Goal: Task Accomplishment & Management: Complete application form

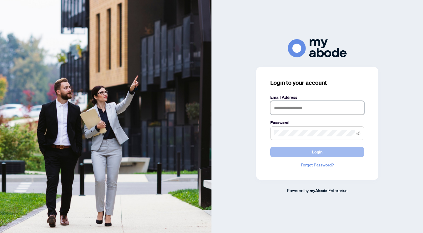
type input "**********"
click at [300, 148] on button "Login" at bounding box center [317, 152] width 94 height 10
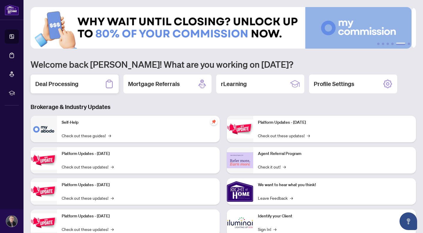
click at [91, 78] on div "Deal Processing" at bounding box center [75, 83] width 88 height 19
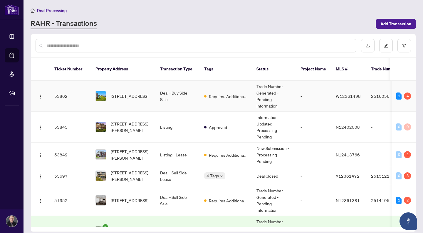
click at [74, 90] on td "53862" at bounding box center [70, 96] width 41 height 31
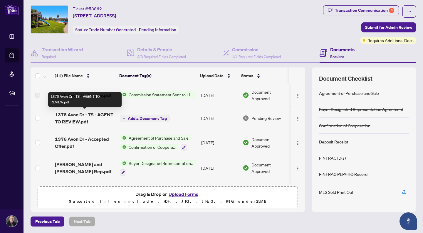
click at [76, 114] on span "1376 Avon Dr - TS - AGENT TO REVIEW.pdf" at bounding box center [85, 118] width 61 height 14
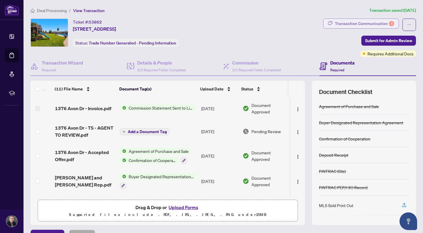
click at [370, 23] on div "Transaction Communication 4" at bounding box center [364, 23] width 59 height 9
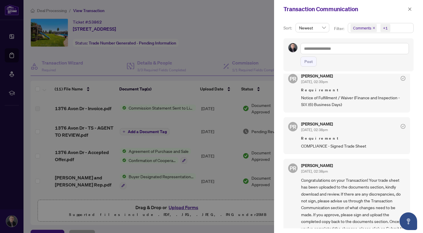
scroll to position [111, 0]
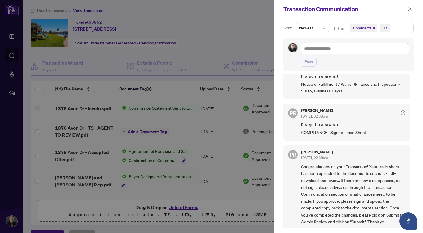
click at [213, 34] on div at bounding box center [211, 116] width 423 height 233
click at [408, 8] on button "button" at bounding box center [410, 9] width 8 height 7
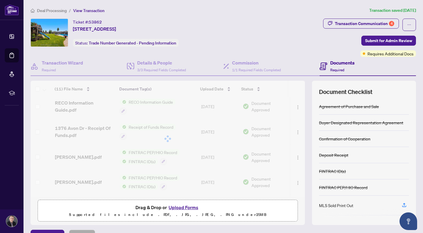
scroll to position [99, 0]
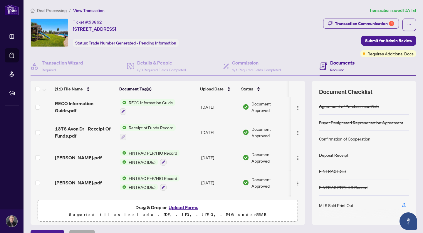
click at [182, 211] on p "Supported files include .PDF, .JPG, .JPEG, .PNG under 25 MB" at bounding box center [167, 214] width 253 height 7
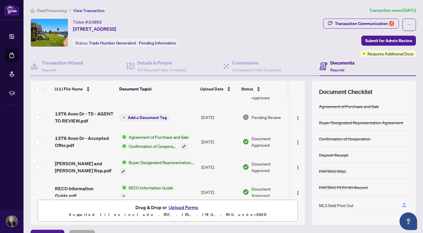
scroll to position [0, 0]
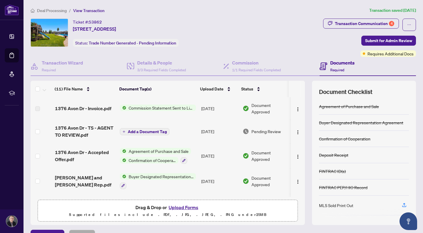
click at [175, 203] on button "Upload Forms" at bounding box center [183, 207] width 33 height 8
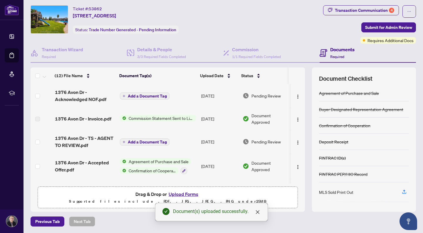
click at [143, 92] on button "Add a Document Tag" at bounding box center [145, 95] width 50 height 7
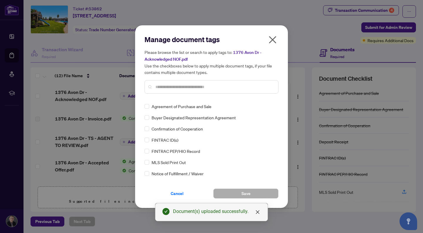
click at [180, 91] on div at bounding box center [212, 87] width 134 height 14
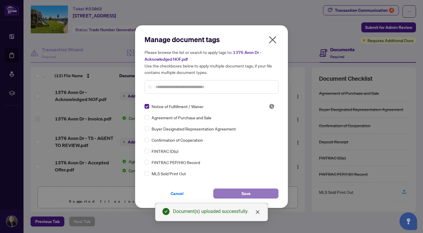
click at [267, 190] on button "Save" at bounding box center [245, 193] width 65 height 10
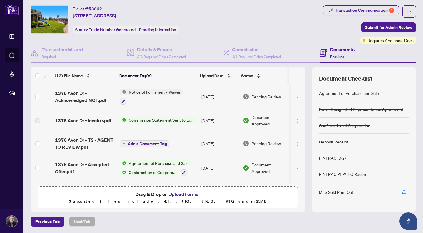
click at [180, 190] on button "Upload Forms" at bounding box center [183, 194] width 33 height 8
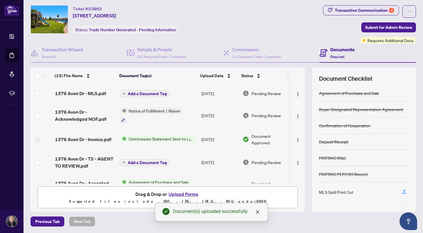
click at [150, 87] on td "Add a Document Tag" at bounding box center [158, 93] width 81 height 19
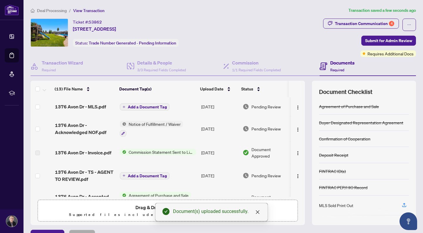
click at [154, 106] on span "Add a Document Tag" at bounding box center [147, 107] width 39 height 4
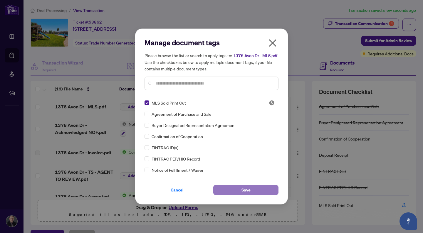
click at [237, 185] on button "Save" at bounding box center [245, 190] width 65 height 10
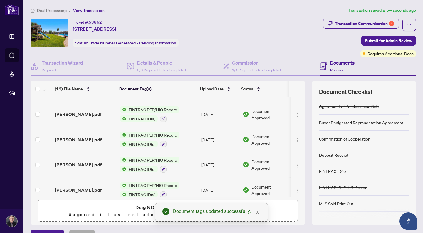
scroll to position [223, 0]
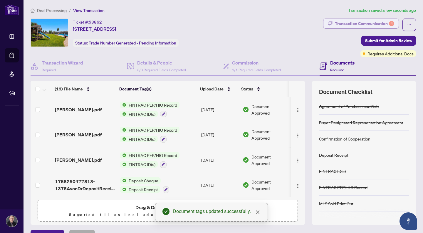
click at [344, 22] on div "Transaction Communication 4" at bounding box center [364, 23] width 59 height 9
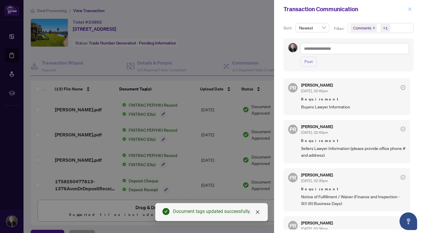
click at [411, 10] on icon "close" at bounding box center [410, 8] width 3 height 3
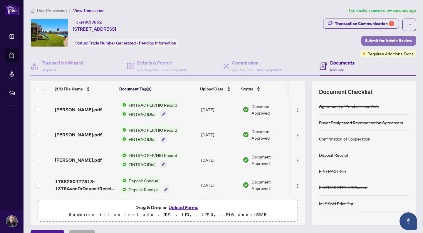
click at [376, 37] on span "Submit for Admin Review" at bounding box center [388, 40] width 47 height 9
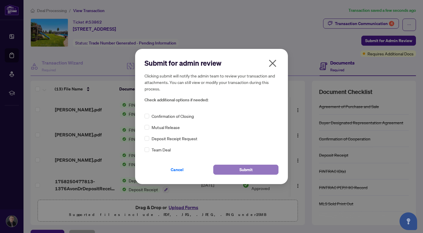
click at [243, 171] on span "Submit" at bounding box center [246, 169] width 13 height 9
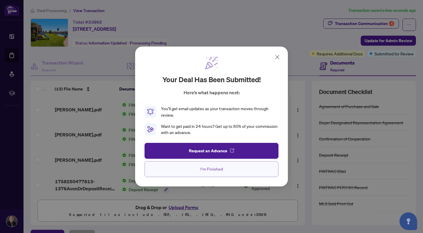
click at [240, 166] on button "I'm Finished" at bounding box center [212, 169] width 134 height 16
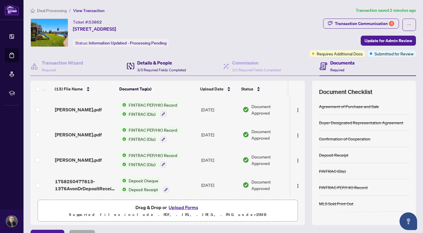
click at [135, 62] on div "Details & People 3/3 Required Fields Completed" at bounding box center [156, 66] width 59 height 14
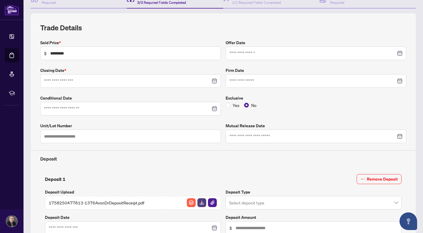
type input "**********"
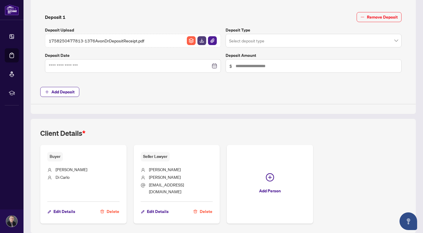
scroll to position [244, 0]
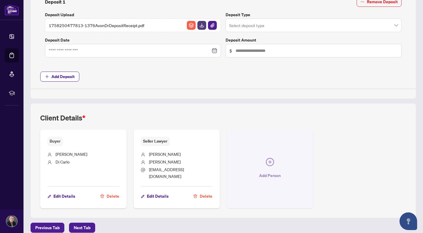
click at [259, 171] on span "Add Person" at bounding box center [270, 175] width 22 height 9
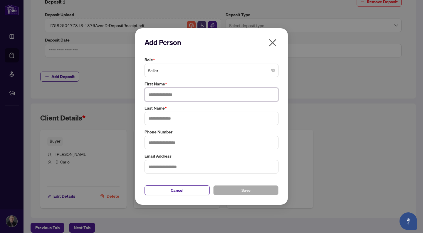
click at [230, 91] on input "text" at bounding box center [212, 95] width 134 height 14
click at [225, 74] on span "Seller" at bounding box center [211, 70] width 127 height 11
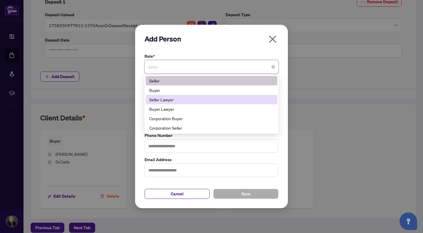
click at [180, 100] on div "Seller Lawyer" at bounding box center [211, 99] width 125 height 6
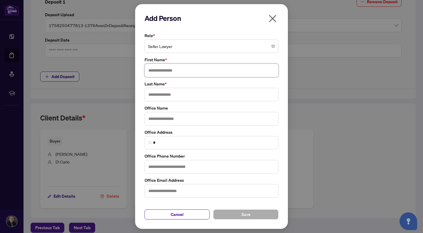
click at [171, 71] on input "text" at bounding box center [212, 70] width 134 height 14
type input "*"
type input "******"
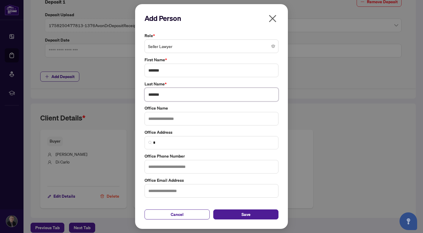
type input "*******"
drag, startPoint x: 172, startPoint y: 96, endPoint x: 111, endPoint y: 85, distance: 62.7
click at [111, 85] on div "Add Person Role * Seller Lawyer 2 5 6 Seller Buyer Seller Lawyer Buyer Lawyer C…" at bounding box center [211, 116] width 423 height 233
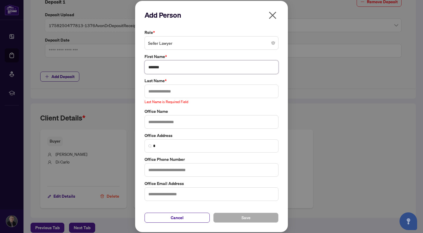
drag, startPoint x: 98, startPoint y: 83, endPoint x: 72, endPoint y: 70, distance: 28.9
click at [72, 70] on div "Add Person Role * Seller Lawyer 2 5 6 Seller Buyer Seller Lawyer Buyer Lawyer C…" at bounding box center [211, 116] width 423 height 233
type input "*"
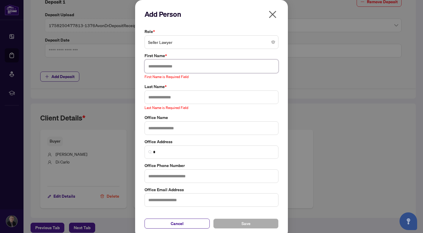
type input "*"
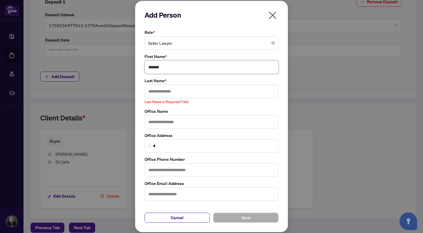
type input "*******"
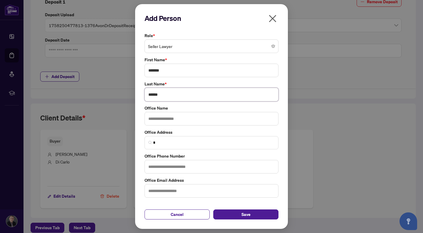
type input "******"
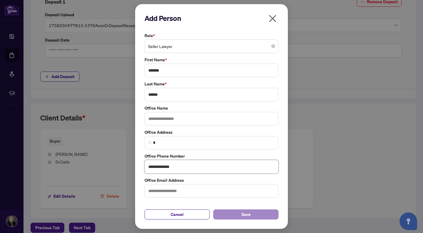
type input "**********"
click at [252, 215] on button "Save" at bounding box center [245, 214] width 65 height 10
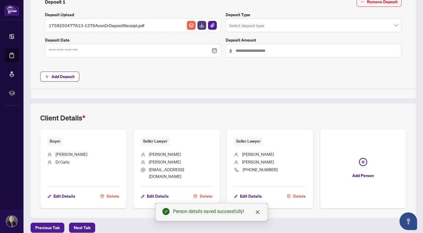
click at [72, 157] on li "[PERSON_NAME]" at bounding box center [83, 155] width 72 height 8
click at [60, 154] on span "[PERSON_NAME]" at bounding box center [72, 153] width 32 height 5
click at [65, 191] on span "Edit Details" at bounding box center [65, 195] width 22 height 9
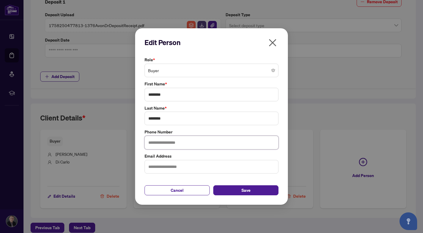
click at [177, 146] on input "text" at bounding box center [212, 143] width 134 height 14
click at [164, 165] on input "text" at bounding box center [212, 167] width 134 height 14
paste input "**********"
type input "**********"
click at [266, 194] on button "Save" at bounding box center [245, 190] width 65 height 10
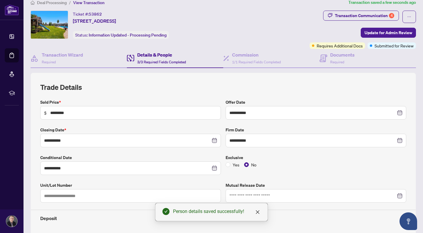
scroll to position [0, 0]
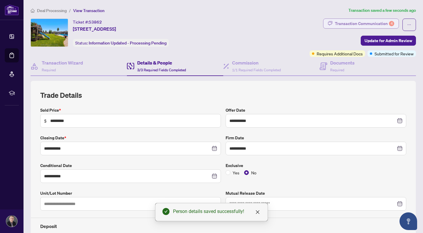
click at [376, 24] on div "Transaction Communication 4" at bounding box center [364, 23] width 59 height 9
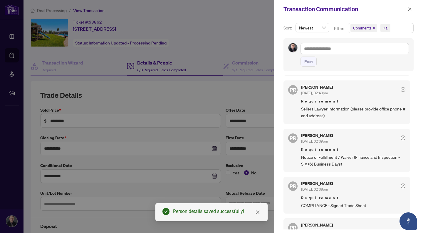
scroll to position [41, 0]
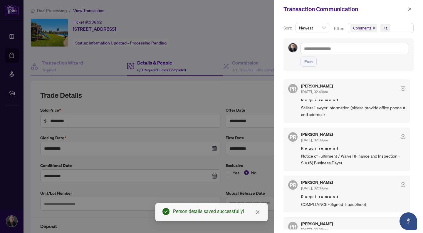
click at [253, 87] on div at bounding box center [211, 116] width 423 height 233
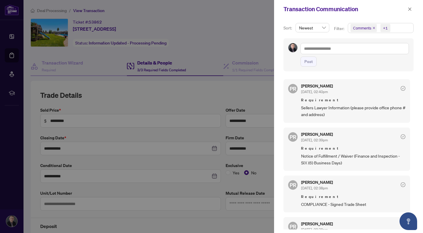
click at [404, 10] on div "Transaction Communication" at bounding box center [345, 9] width 123 height 9
click at [406, 10] on button "button" at bounding box center [410, 9] width 8 height 7
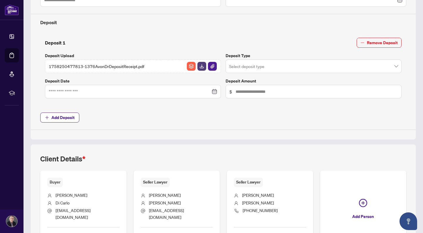
scroll to position [231, 0]
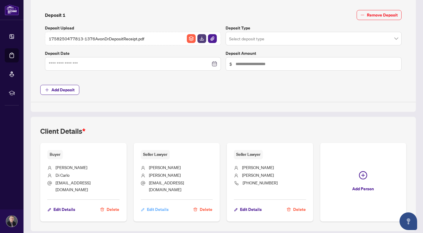
click at [161, 204] on span "Edit Details" at bounding box center [158, 208] width 22 height 9
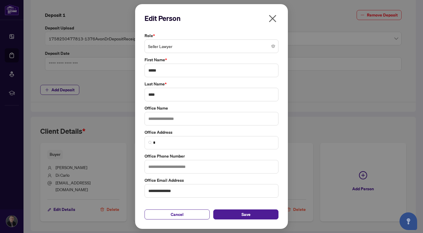
click at [185, 45] on span "Seller Lawyer" at bounding box center [211, 46] width 127 height 11
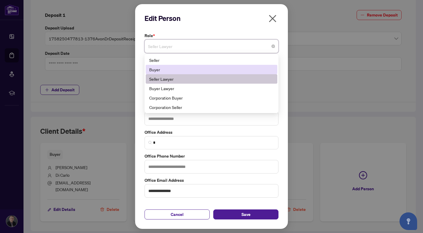
click at [166, 72] on div "Buyer" at bounding box center [211, 69] width 125 height 6
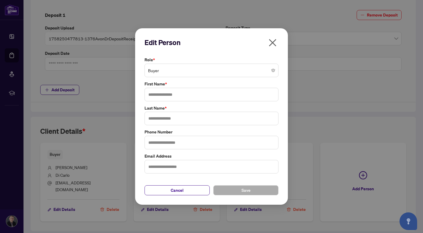
click at [297, 120] on div "Edit Person Role * Buyer 1 2 5 Seller Buyer Seller Lawyer Buyer Lawyer Corporat…" at bounding box center [211, 116] width 423 height 233
click at [177, 97] on input "text" at bounding box center [212, 95] width 134 height 14
type input "*****"
type input "****"
click at [249, 192] on span "Save" at bounding box center [246, 189] width 9 height 9
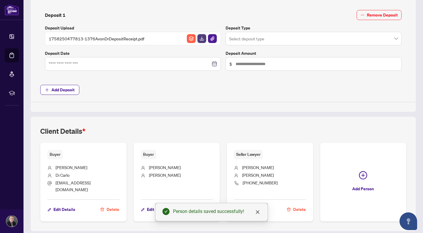
scroll to position [245, 0]
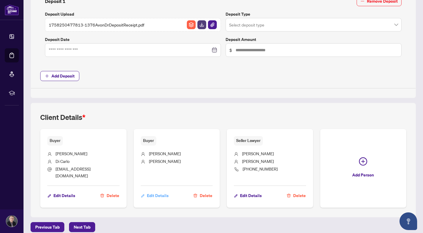
click at [159, 190] on span "Edit Details" at bounding box center [158, 194] width 22 height 9
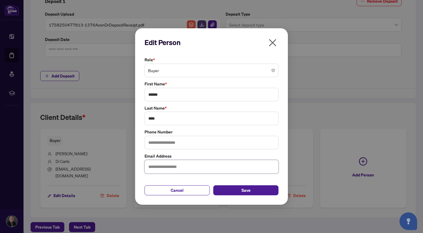
click at [169, 164] on input "text" at bounding box center [212, 167] width 134 height 14
paste input "**********"
type input "**********"
click at [256, 193] on button "Save" at bounding box center [245, 190] width 65 height 10
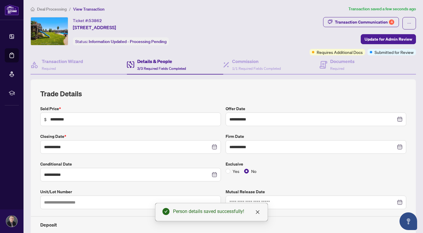
scroll to position [0, 0]
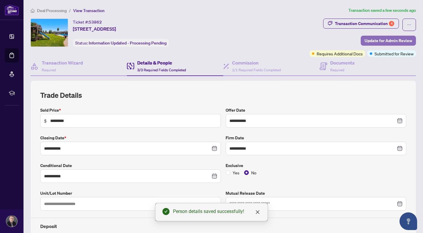
click at [388, 41] on span "Update for Admin Review" at bounding box center [389, 40] width 48 height 9
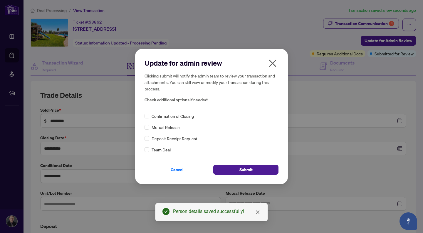
click at [256, 163] on div "Cancel Submit" at bounding box center [212, 165] width 134 height 17
click at [245, 165] on span "Submit" at bounding box center [246, 169] width 13 height 9
